Goal: Information Seeking & Learning: Learn about a topic

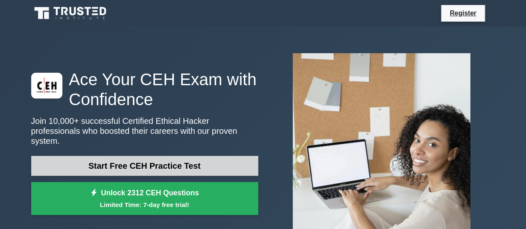
click at [144, 159] on link "Start Free CEH Practice Test" at bounding box center [144, 166] width 227 height 20
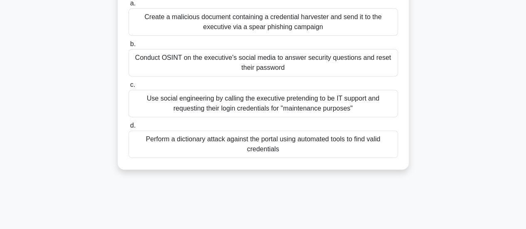
scroll to position [128, 0]
click at [243, 67] on div "Conduct OSINT on the executive's social media to answer security questions and …" at bounding box center [264, 62] width 270 height 27
click at [129, 47] on input "b. Conduct OSINT on the executive's social media to answer security questions a…" at bounding box center [129, 43] width 0 height 5
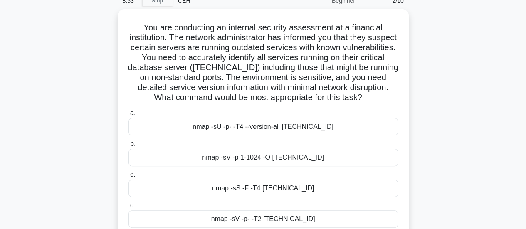
scroll to position [73, 0]
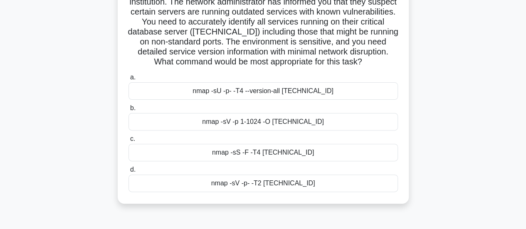
drag, startPoint x: 140, startPoint y: 50, endPoint x: 316, endPoint y: 187, distance: 223.0
click at [316, 187] on div "You are conducting an internal security assessment at a financial institution. …" at bounding box center [263, 89] width 285 height 224
copy div "You are conducting an internal security assessment at a financial institution. …"
click at [168, 45] on h5 "You are conducting an internal security assessment at a financial institution. …" at bounding box center [263, 27] width 271 height 81
click at [243, 97] on div "nmap -sU -p- -T4 --version-all [TECHNICAL_ID]" at bounding box center [264, 90] width 270 height 17
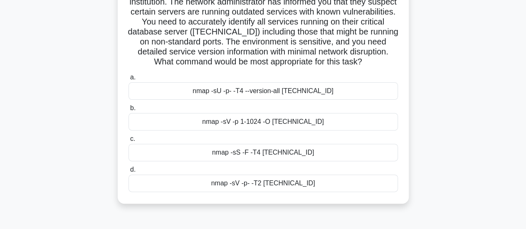
click at [129, 80] on input "a. nmap -sU -p- -T4 --version-all [TECHNICAL_ID]" at bounding box center [129, 77] width 0 height 5
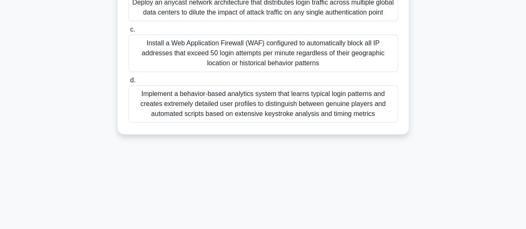
scroll to position [208, 0]
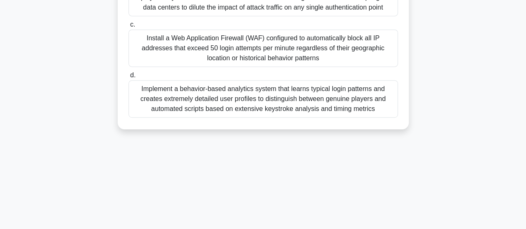
drag, startPoint x: 136, startPoint y: 69, endPoint x: 385, endPoint y: 130, distance: 257.0
copy div "A mid-sized gaming company is experiencing recurring application-layer DDoS att…"
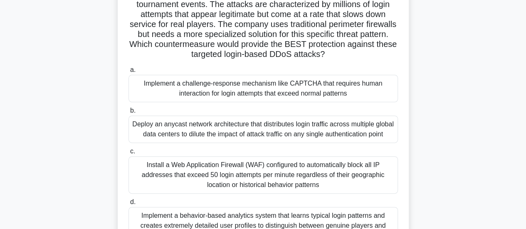
scroll to position [0, 0]
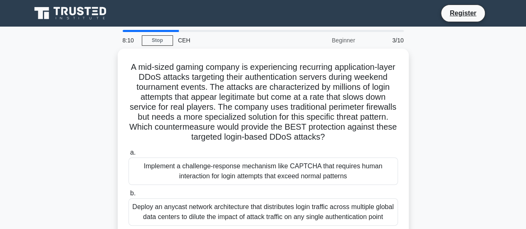
click at [104, 116] on div "A mid-sized gaming company is experiencing recurring application-layer DDoS att…" at bounding box center [263, 199] width 474 height 300
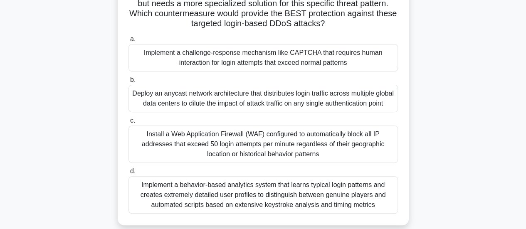
scroll to position [125, 0]
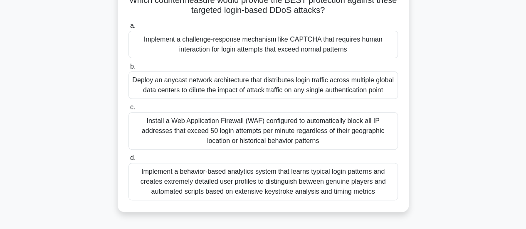
click at [192, 45] on div "Implement a challenge-response mechanism like CAPTCHA that requires human inter…" at bounding box center [264, 44] width 270 height 27
click at [129, 29] on input "a. Implement a challenge-response mechanism like CAPTCHA that requires human in…" at bounding box center [129, 25] width 0 height 5
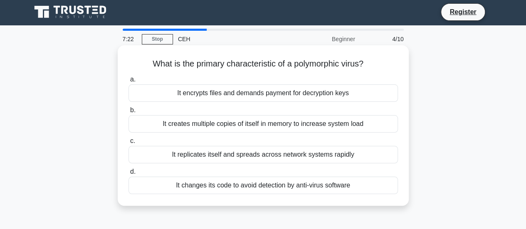
scroll to position [0, 0]
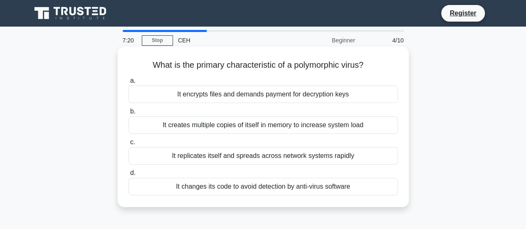
drag, startPoint x: 147, startPoint y: 59, endPoint x: 352, endPoint y: 192, distance: 243.9
click at [352, 192] on div "What is the primary characteristic of a polymorphic virus? .spinner_0XTQ{transf…" at bounding box center [263, 127] width 285 height 154
copy div "What is the primary characteristic of a polymorphic virus? .spinner_0XTQ{transf…"
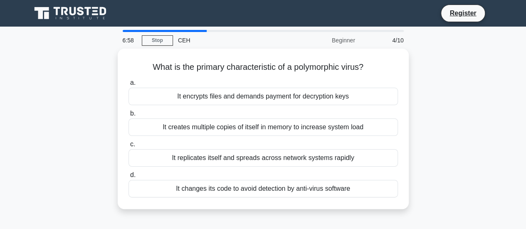
click at [83, 111] on div "What is the primary characteristic of a polymorphic virus? .spinner_0XTQ{transf…" at bounding box center [263, 134] width 474 height 171
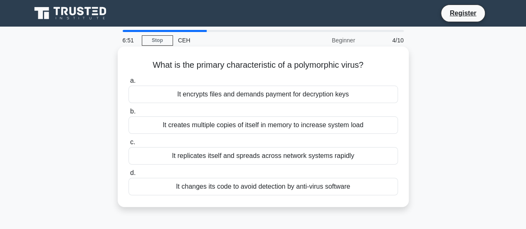
click at [291, 184] on div "It changes its code to avoid detection by anti-virus software" at bounding box center [264, 186] width 270 height 17
click at [129, 176] on input "d. It changes its code to avoid detection by anti-virus software" at bounding box center [129, 173] width 0 height 5
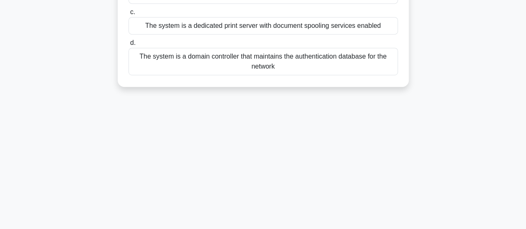
drag, startPoint x: 141, startPoint y: 64, endPoint x: 349, endPoint y: 71, distance: 208.6
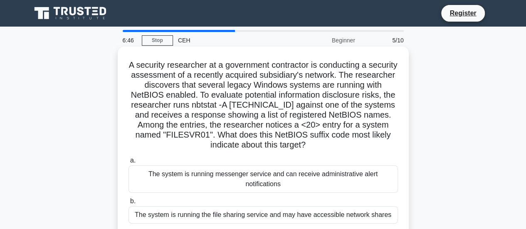
copy div "A security researcher at a government contractor is conducting a security asses…"
click at [128, 107] on h5 "A security researcher at a government contractor is conducting a security asses…" at bounding box center [263, 105] width 271 height 91
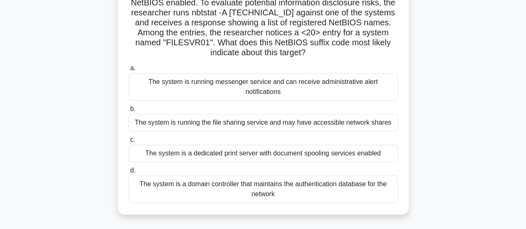
scroll to position [125, 0]
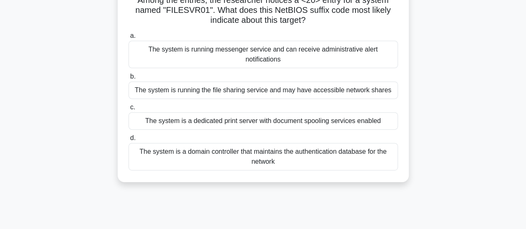
click at [228, 90] on div "The system is running the file sharing service and may have accessible network …" at bounding box center [264, 90] width 270 height 17
click at [129, 79] on input "b. The system is running the file sharing service and may have accessible netwo…" at bounding box center [129, 76] width 0 height 5
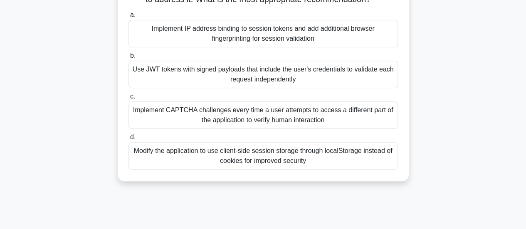
scroll to position [220, 0]
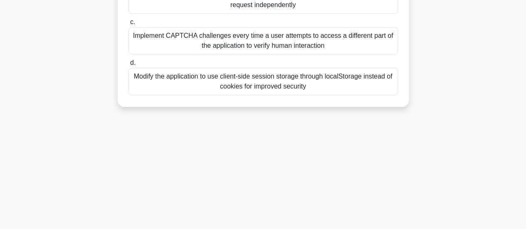
drag, startPoint x: 134, startPoint y: 67, endPoint x: 296, endPoint y: 114, distance: 169.4
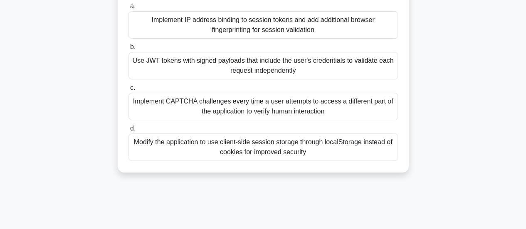
scroll to position [95, 0]
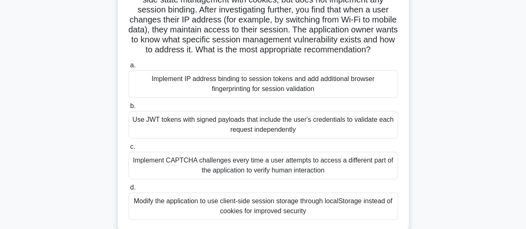
copy div "During a security assessment of a web application, you discover that the server…"
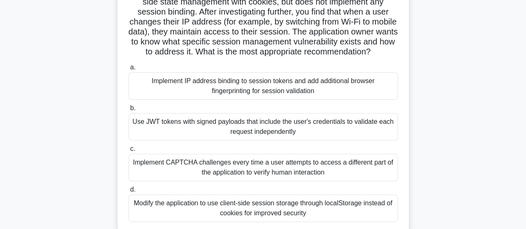
click at [107, 72] on div "During a security assessment of a web application, you discover that the server…" at bounding box center [263, 98] width 474 height 290
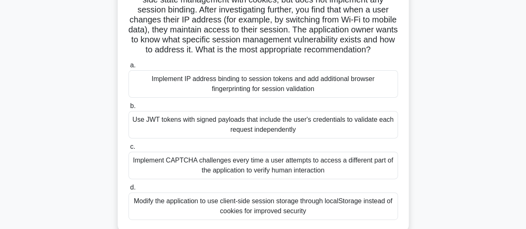
click at [199, 89] on div "Implement IP address binding to session tokens and add additional browser finge…" at bounding box center [264, 83] width 270 height 27
click at [129, 68] on input "a. Implement IP address binding to session tokens and add additional browser fi…" at bounding box center [129, 65] width 0 height 5
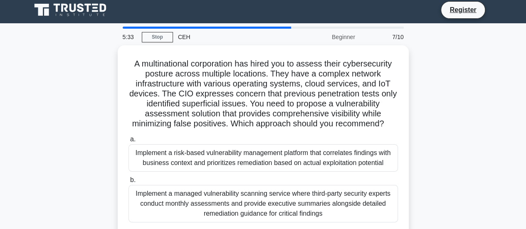
scroll to position [0, 0]
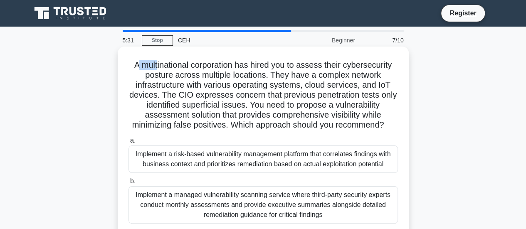
drag, startPoint x: 134, startPoint y: 67, endPoint x: 154, endPoint y: 68, distance: 19.6
click at [154, 68] on h5 "A multinational corporation has hired you to assess their cybersecurity posture…" at bounding box center [263, 95] width 271 height 71
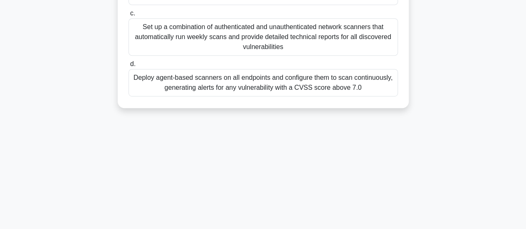
scroll to position [220, 0]
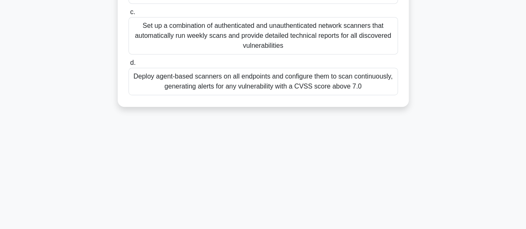
drag, startPoint x: 126, startPoint y: 64, endPoint x: 390, endPoint y: 89, distance: 265.3
copy div "A multinational corporation has hired you to assess their cybersecurity posture…"
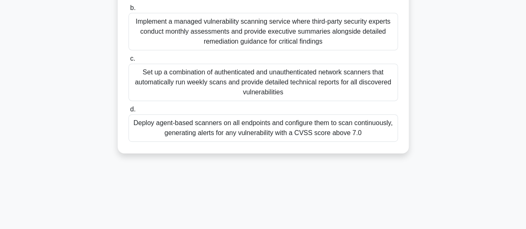
scroll to position [137, 0]
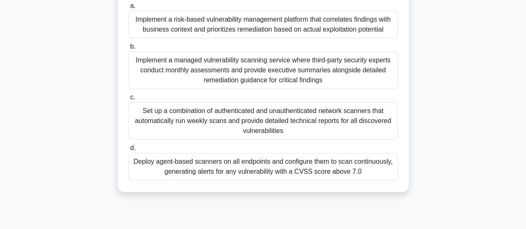
click at [85, 67] on div "A multinational corporation has hired you to assess their cybersecurity posture…" at bounding box center [263, 57] width 474 height 290
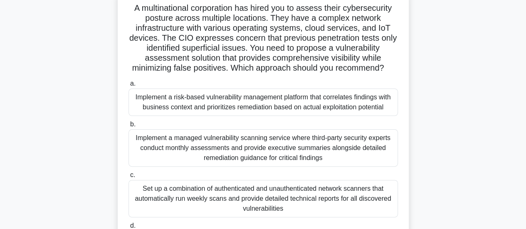
scroll to position [54, 0]
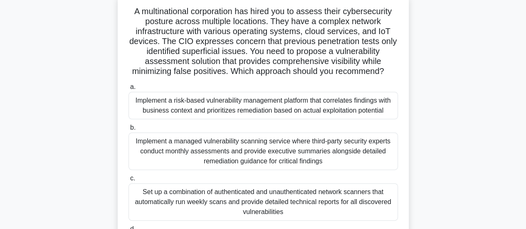
click at [231, 107] on div "Implement a risk-based vulnerability management platform that correlates findin…" at bounding box center [264, 105] width 270 height 27
click at [129, 90] on input "a. Implement a risk-based vulnerability management platform that correlates fin…" at bounding box center [129, 86] width 0 height 5
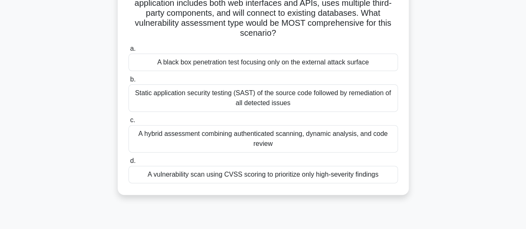
scroll to position [220, 0]
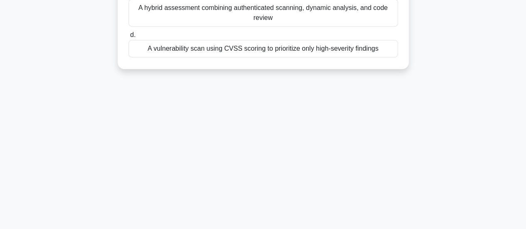
drag, startPoint x: 126, startPoint y: 62, endPoint x: 391, endPoint y: 84, distance: 265.4
click at [391, 84] on div "5:09 Stop CEH Intermediate 8/10 Your organization has recently developed a new …" at bounding box center [263, 18] width 474 height 416
copy div "Your organization has recently developed a new healthcare application that will…"
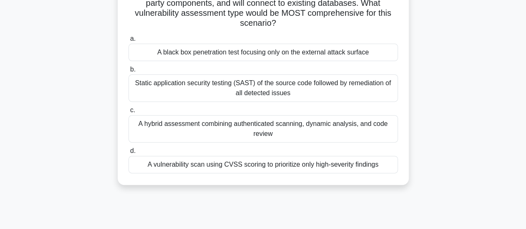
scroll to position [95, 0]
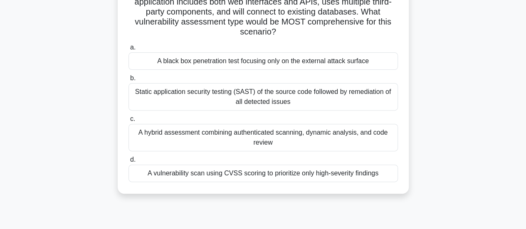
click at [113, 134] on div "Your organization has recently developed a new healthcare application that will…" at bounding box center [263, 78] width 474 height 250
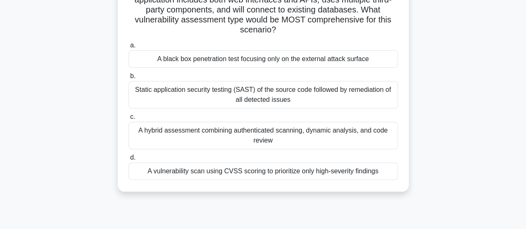
click at [169, 140] on div "A hybrid assessment combining authenticated scanning, dynamic analysis, and cod…" at bounding box center [264, 135] width 270 height 27
click at [129, 120] on input "c. A hybrid assessment combining authenticated scanning, dynamic analysis, and …" at bounding box center [129, 116] width 0 height 5
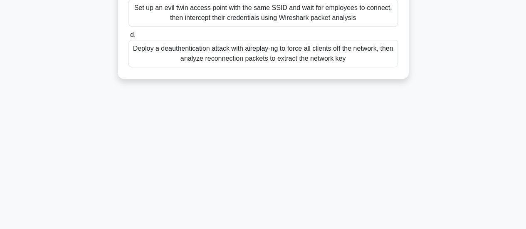
scroll to position [220, 0]
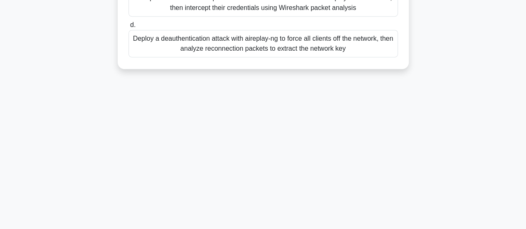
drag, startPoint x: 135, startPoint y: 60, endPoint x: 394, endPoint y: 92, distance: 260.6
click at [394, 92] on div "4:56 Stop CEH Intermediate 9/10 You are conducting a penetration test for a ret…" at bounding box center [263, 18] width 474 height 416
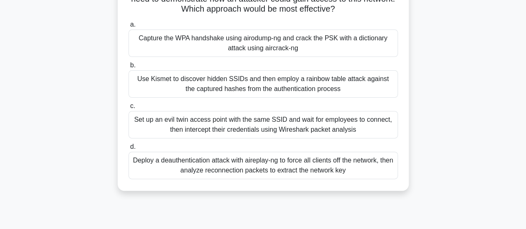
scroll to position [54, 0]
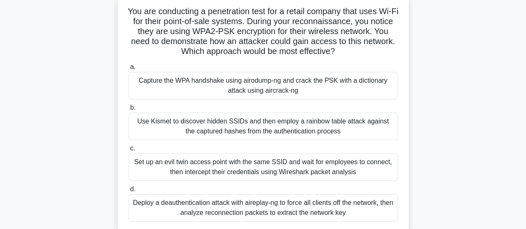
copy div "You are conducting a penetration test for a retail company that uses Wi-Fi for …"
click at [146, 61] on div "a. Capture the WPA handshake using airodump-ng and crack the PSK with a diction…" at bounding box center [264, 141] width 280 height 163
click at [228, 129] on div "Use Kismet to discover hidden SSIDs and then employ a rainbow table attack agai…" at bounding box center [264, 126] width 270 height 27
click at [129, 111] on input "b. Use Kismet to discover hidden SSIDs and then employ a rainbow table attack a…" at bounding box center [129, 107] width 0 height 5
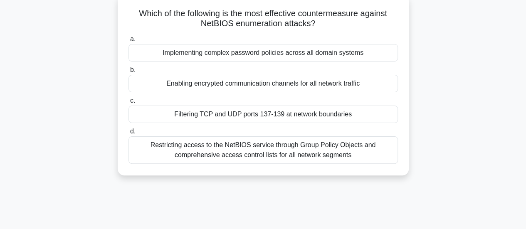
scroll to position [0, 0]
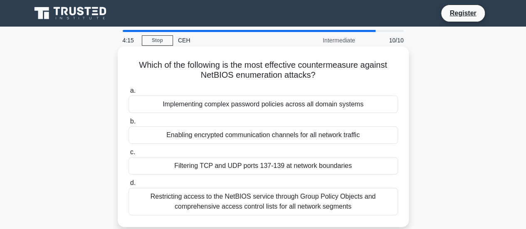
click at [217, 132] on div "Enabling encrypted communication channels for all network traffic" at bounding box center [264, 134] width 270 height 17
click at [129, 124] on input "b. Enabling encrypted communication channels for all network traffic" at bounding box center [129, 121] width 0 height 5
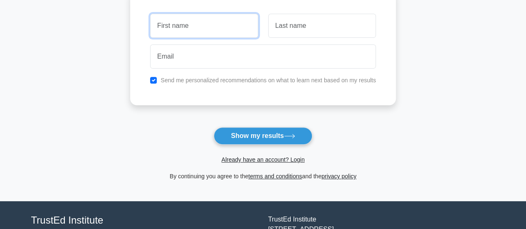
scroll to position [42, 0]
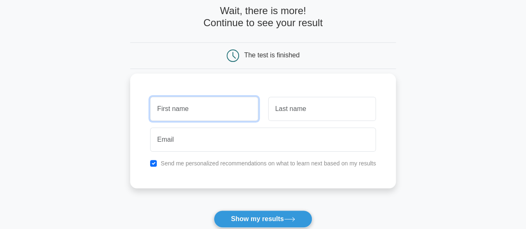
click at [192, 112] on input "text" at bounding box center [204, 109] width 108 height 24
type input "Helli"
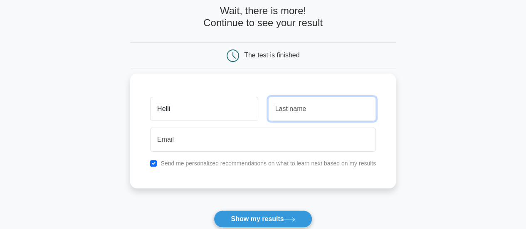
click at [349, 98] on input "text" at bounding box center [322, 109] width 108 height 24
type input "Jobain"
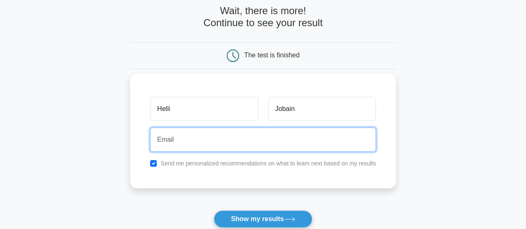
click at [261, 137] on input "email" at bounding box center [263, 140] width 226 height 24
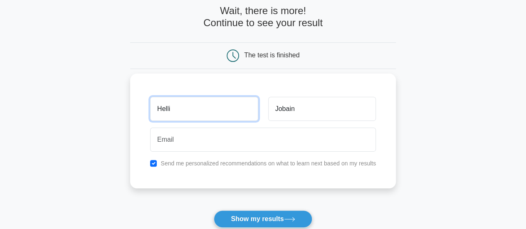
paste input "pv25zxfnll@wnbaldwy.com"
type input "Hellipv25zxfnll@wnbaldwy.com"
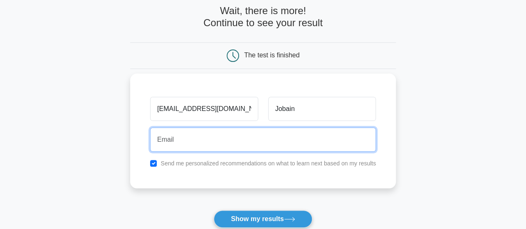
drag, startPoint x: 251, startPoint y: 100, endPoint x: 209, endPoint y: 133, distance: 53.1
click at [209, 131] on input "email" at bounding box center [263, 140] width 226 height 24
paste input "pv25zxfnll@wnbaldwy.com"
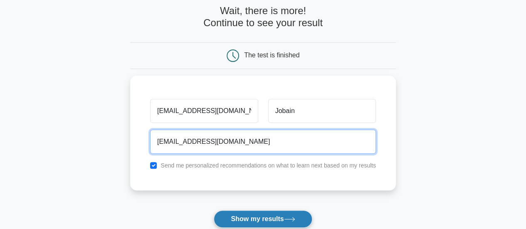
type input "pv25zxfnll@wnbaldwy.com"
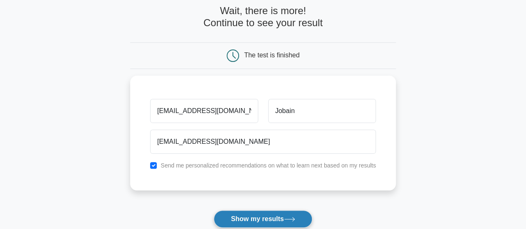
click at [257, 214] on button "Show my results" at bounding box center [263, 218] width 98 height 17
